Goal: Navigation & Orientation: Find specific page/section

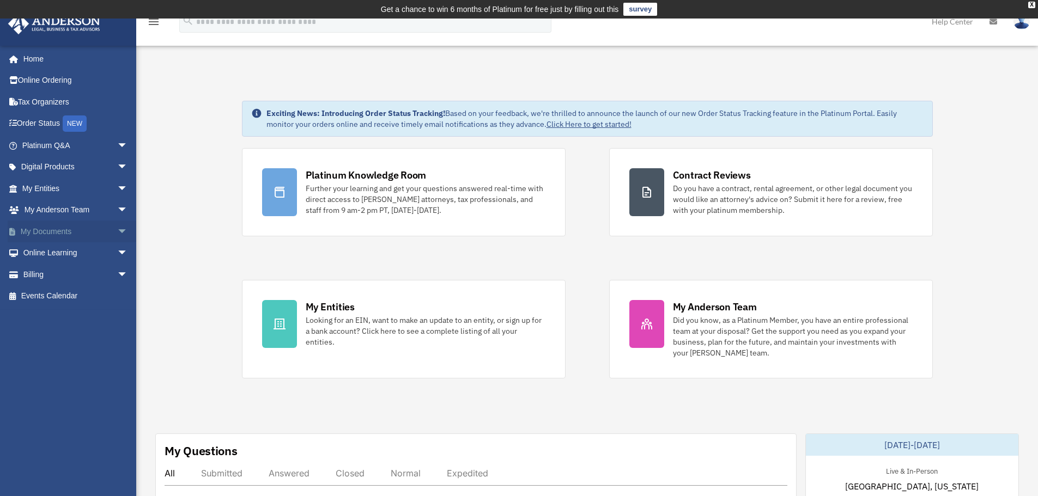
click at [117, 230] on span "arrow_drop_down" at bounding box center [128, 232] width 22 height 22
click at [117, 183] on span "arrow_drop_down" at bounding box center [128, 189] width 22 height 22
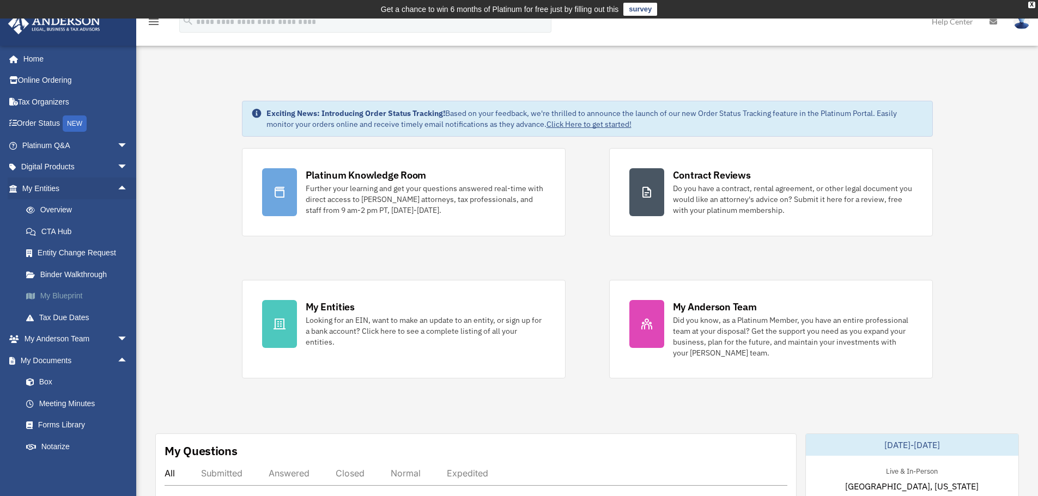
click at [71, 300] on link "My Blueprint" at bounding box center [79, 296] width 129 height 22
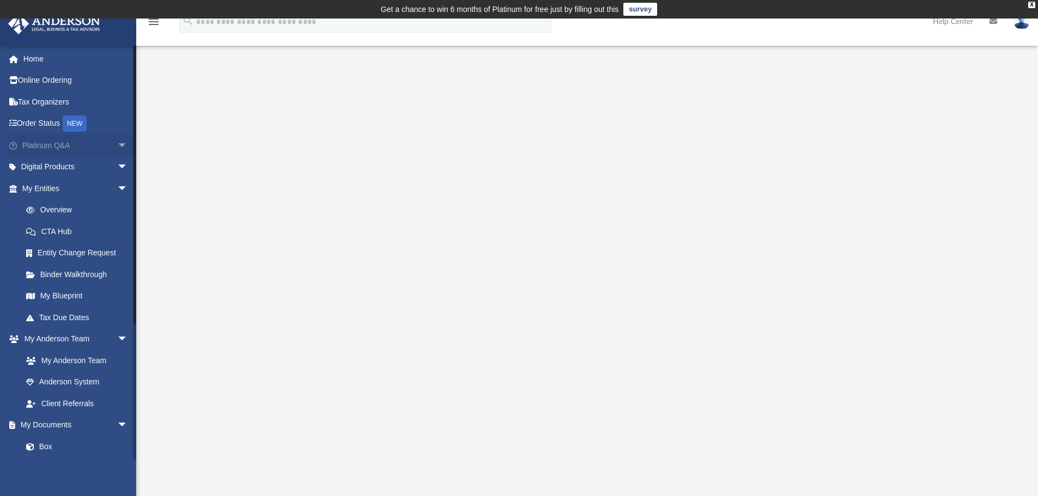
click at [117, 144] on span "arrow_drop_down" at bounding box center [128, 146] width 22 height 22
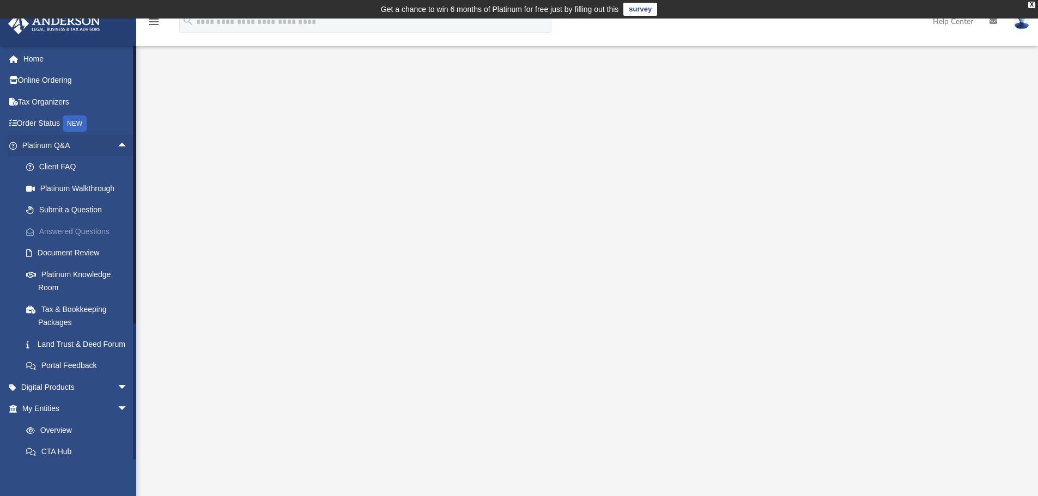
click at [81, 230] on link "Answered Questions" at bounding box center [79, 232] width 129 height 22
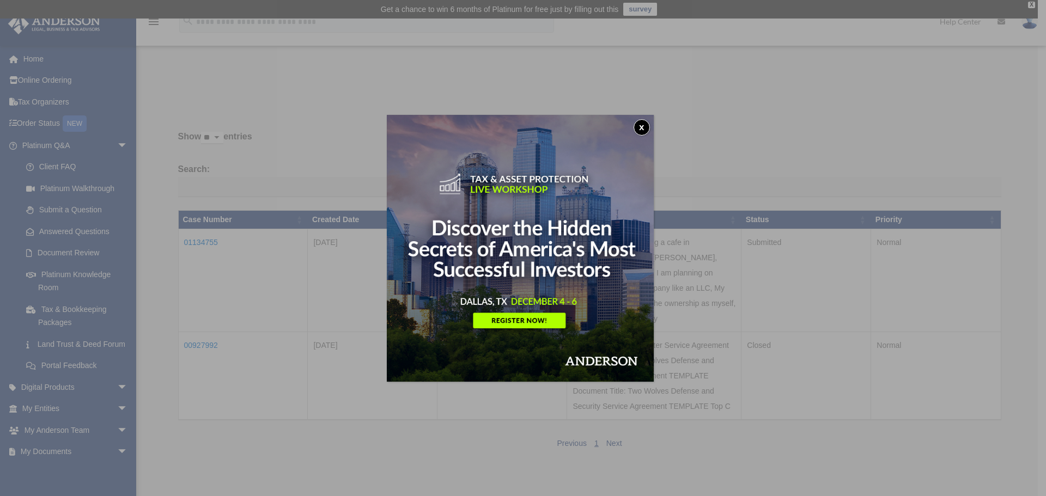
click at [647, 129] on button "x" at bounding box center [641, 127] width 16 height 16
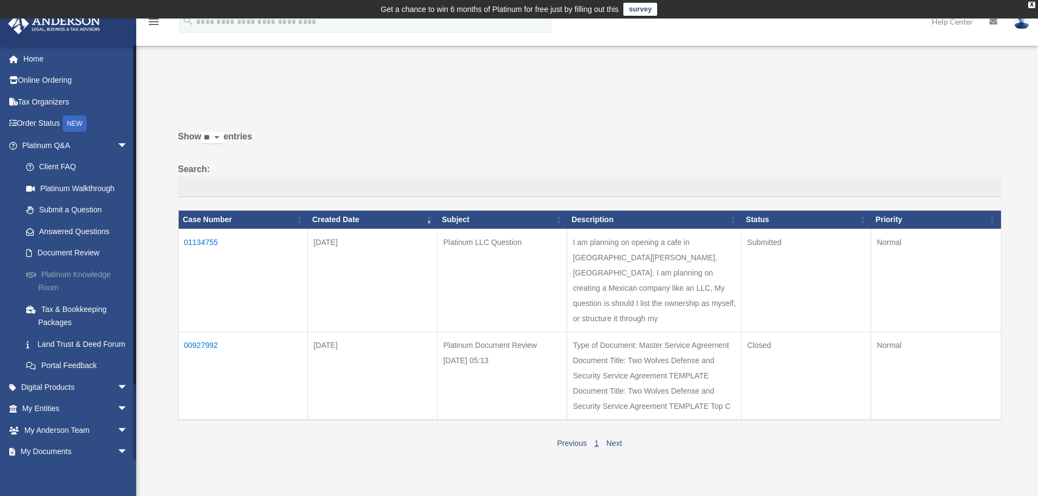
click at [59, 276] on link "Platinum Knowledge Room" at bounding box center [79, 281] width 129 height 35
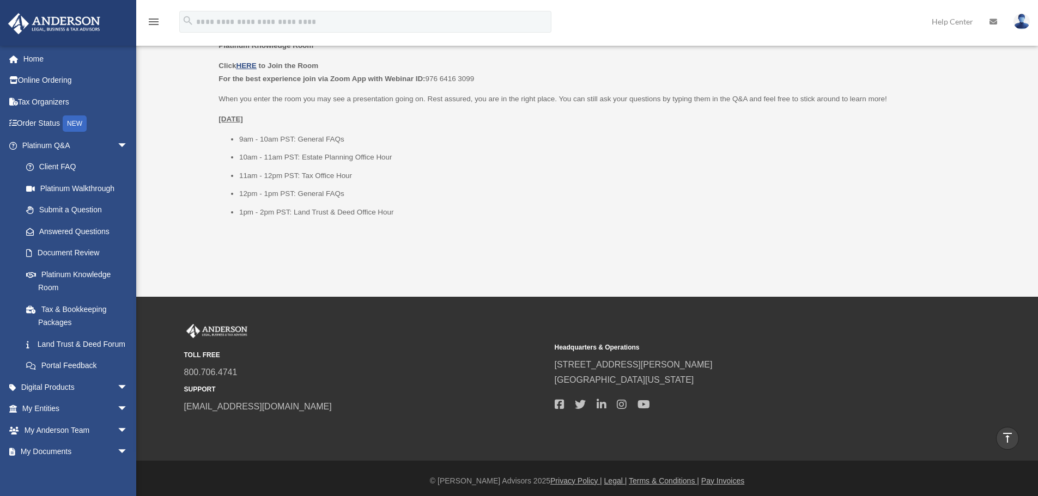
scroll to position [1370, 0]
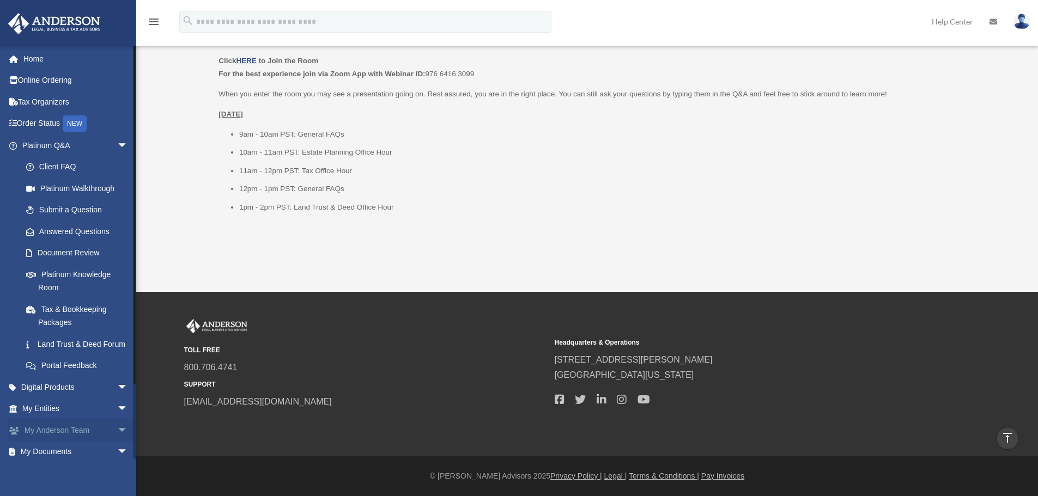
click at [117, 440] on span "arrow_drop_down" at bounding box center [128, 430] width 22 height 22
